Goal: Transaction & Acquisition: Book appointment/travel/reservation

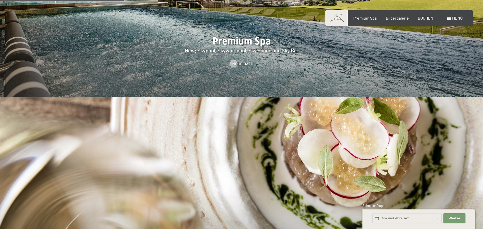
scroll to position [731, 0]
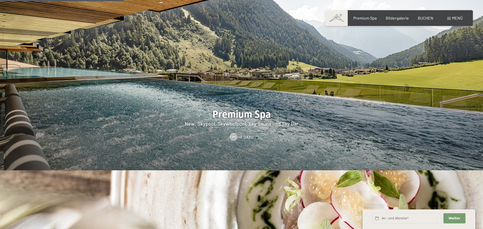
click at [457, 19] on span "Menü" at bounding box center [457, 17] width 11 height 5
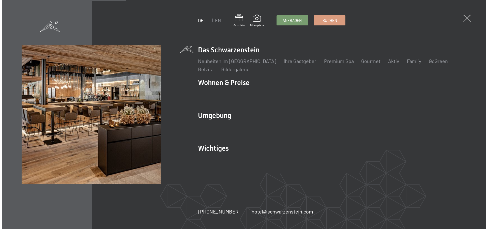
scroll to position [733, 0]
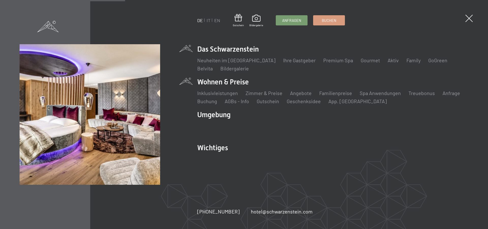
click at [236, 86] on li "Wohnen & Preise Inklusivleistungen Zimmer & Preise Liste Angebote Liste Familie…" at bounding box center [332, 91] width 271 height 28
click at [299, 93] on link "Angebote" at bounding box center [301, 93] width 22 height 6
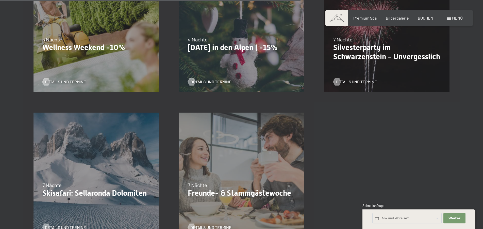
scroll to position [707, 0]
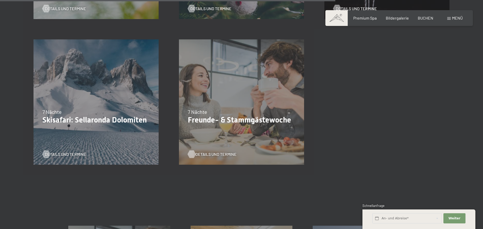
click at [204, 153] on span "Details und Termine" at bounding box center [216, 154] width 41 height 6
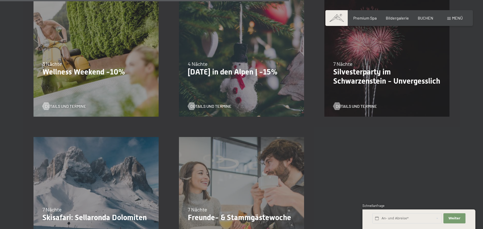
scroll to position [683, 0]
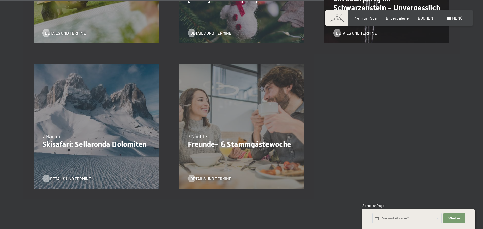
click at [65, 178] on span "Details und Termine" at bounding box center [70, 179] width 41 height 6
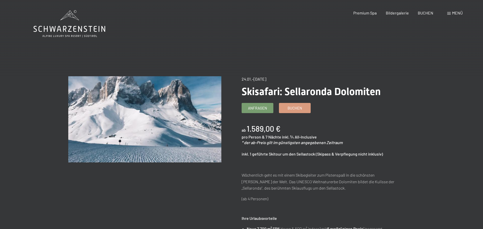
click at [455, 11] on span "Menü" at bounding box center [457, 12] width 11 height 5
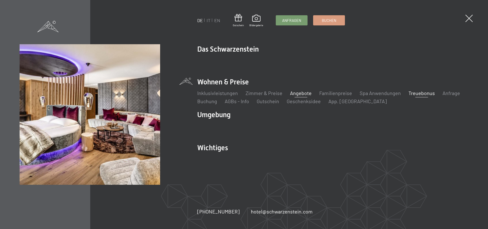
click at [424, 92] on link "Treuebonus" at bounding box center [421, 93] width 26 height 6
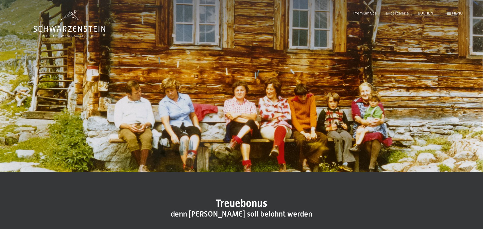
click at [454, 14] on span "Menü" at bounding box center [457, 12] width 11 height 5
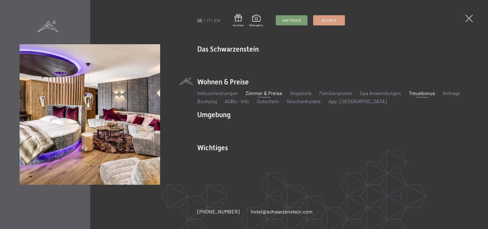
click at [267, 94] on link "Zimmer & Preise" at bounding box center [263, 93] width 37 height 6
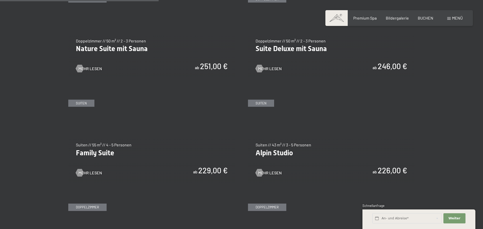
scroll to position [536, 0]
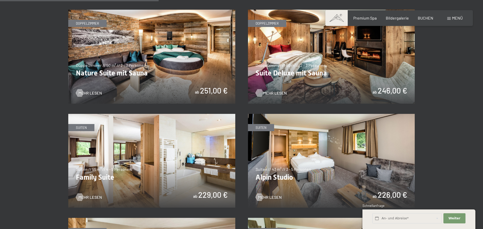
click at [268, 91] on span "Mehr Lesen" at bounding box center [275, 93] width 24 height 6
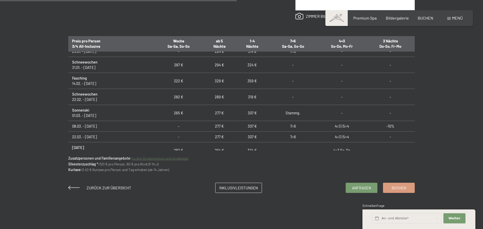
scroll to position [238, 0]
